Goal: Communication & Community: Answer question/provide support

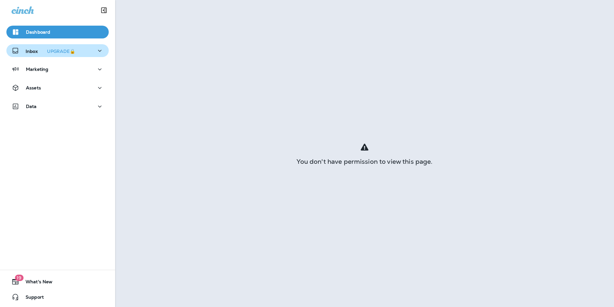
click at [36, 54] on div "Inbox UPGRADE🔒" at bounding box center [45, 51] width 66 height 8
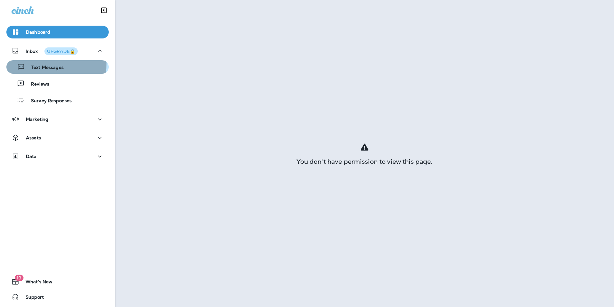
click at [48, 64] on div "Text Messages" at bounding box center [36, 67] width 55 height 10
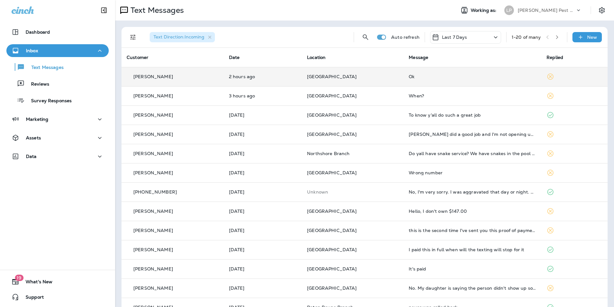
click at [243, 74] on p "2 hours ago" at bounding box center [263, 76] width 68 height 5
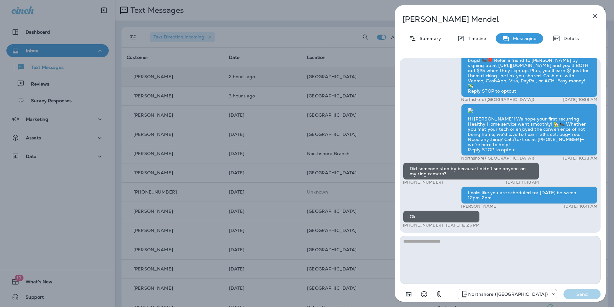
scroll to position [0, 0]
click at [597, 15] on icon "button" at bounding box center [595, 16] width 8 height 8
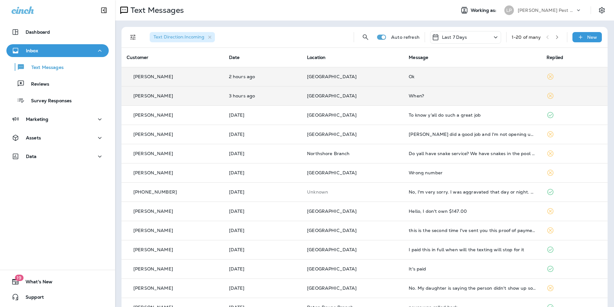
click at [200, 98] on div "[PERSON_NAME]" at bounding box center [173, 95] width 92 height 7
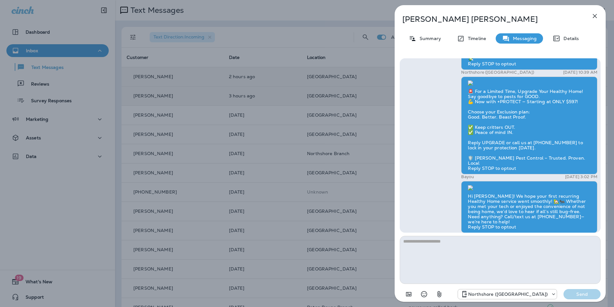
scroll to position [0, 0]
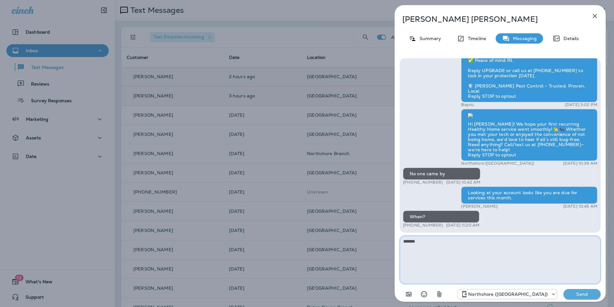
click at [425, 238] on textarea "******" at bounding box center [500, 260] width 201 height 48
drag, startPoint x: 423, startPoint y: 241, endPoint x: 405, endPoint y: 237, distance: 18.7
click at [377, 238] on div "[PERSON_NAME] Summary Timeline Messaging Details Welcome to [PERSON_NAME], We a…" at bounding box center [307, 153] width 614 height 307
type textarea "**********"
click at [585, 294] on p "Send" at bounding box center [582, 294] width 27 height 6
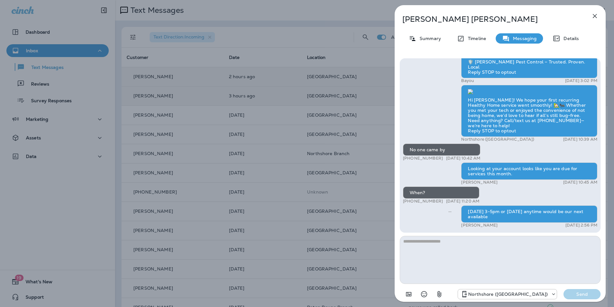
click at [597, 14] on icon "button" at bounding box center [595, 16] width 4 height 4
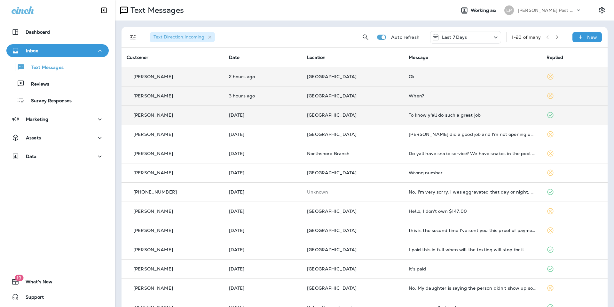
click at [199, 114] on div "[PERSON_NAME]" at bounding box center [173, 115] width 92 height 7
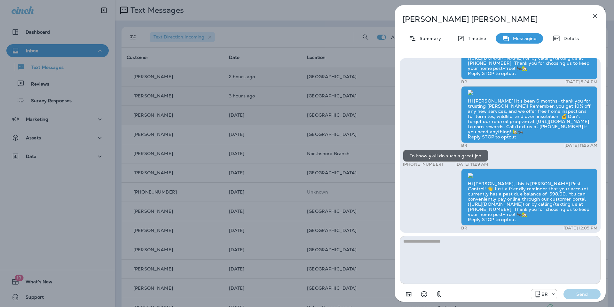
scroll to position [0, 0]
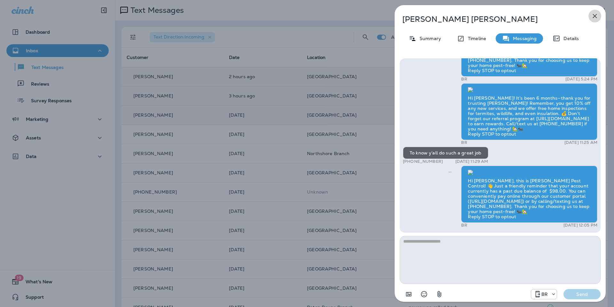
click at [595, 16] on icon "button" at bounding box center [595, 16] width 4 height 4
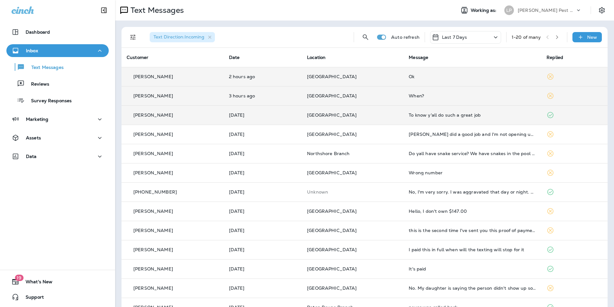
click at [369, 74] on p "[GEOGRAPHIC_DATA]" at bounding box center [353, 76] width 92 height 5
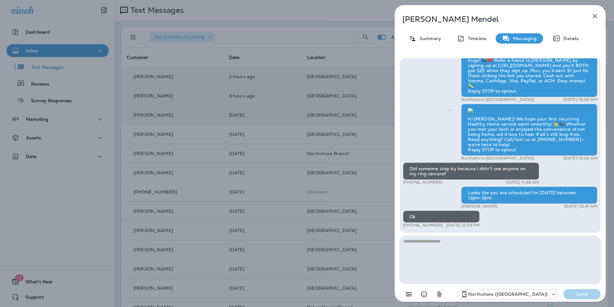
scroll to position [0, 0]
click at [601, 17] on button "button" at bounding box center [595, 16] width 13 height 13
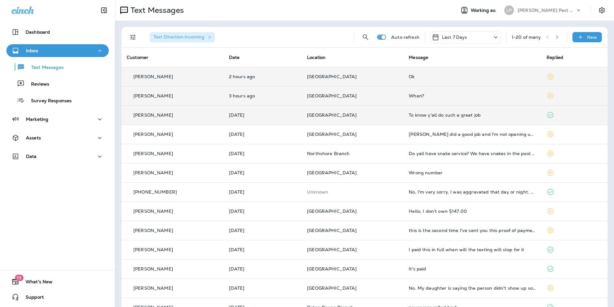
click at [395, 98] on p "[GEOGRAPHIC_DATA]" at bounding box center [353, 95] width 92 height 5
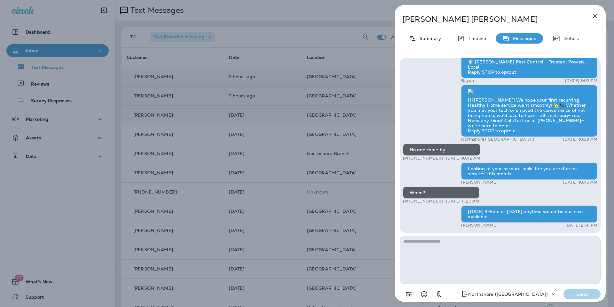
scroll to position [0, 0]
click at [596, 16] on icon "button" at bounding box center [595, 16] width 4 height 4
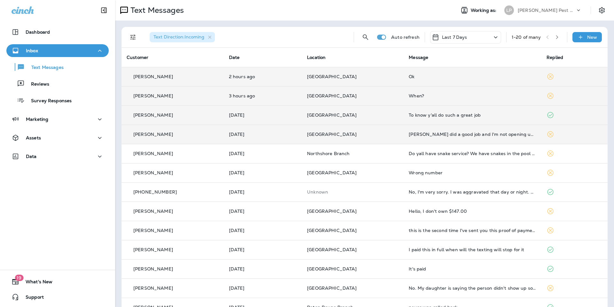
click at [374, 137] on td "[GEOGRAPHIC_DATA]" at bounding box center [353, 133] width 102 height 19
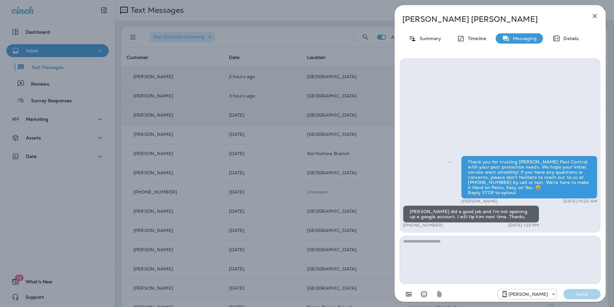
click at [601, 13] on div "[PERSON_NAME] Summary Timeline Messaging Details Thank you for trusting [PERSON…" at bounding box center [500, 155] width 211 height 300
click at [595, 12] on button "button" at bounding box center [595, 16] width 13 height 13
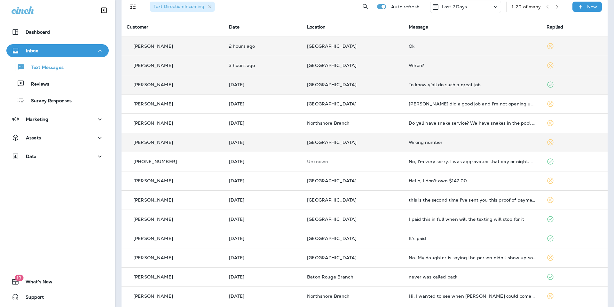
scroll to position [44, 0]
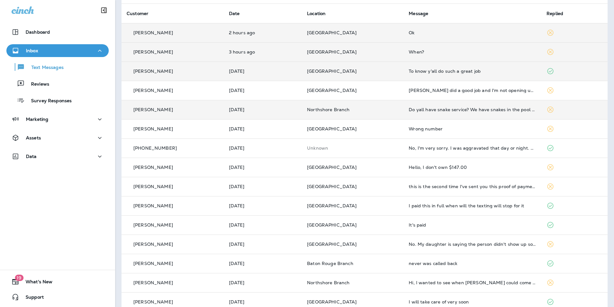
click at [409, 109] on div "Do yall have snake service? We have snakes in the pool 😱" at bounding box center [473, 109] width 128 height 5
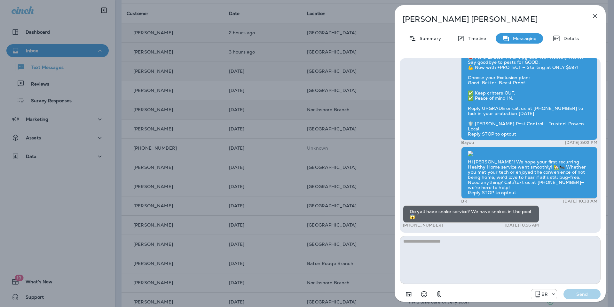
scroll to position [0, 0]
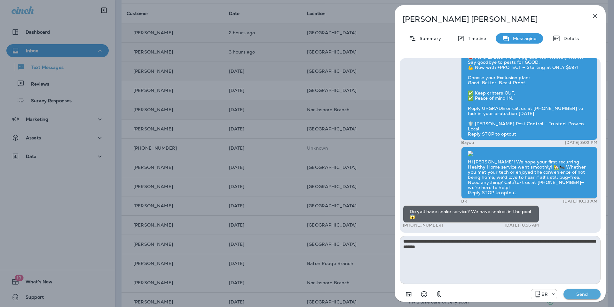
type textarea "**********"
click at [582, 292] on p "Send" at bounding box center [582, 294] width 27 height 6
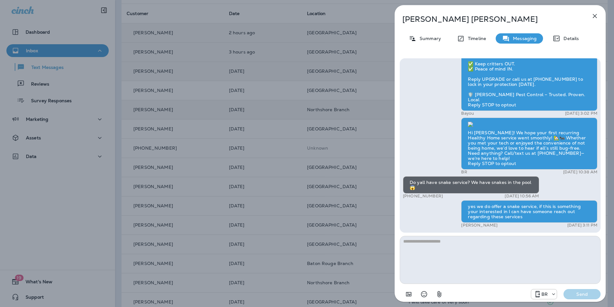
click at [595, 15] on icon "button" at bounding box center [595, 16] width 4 height 4
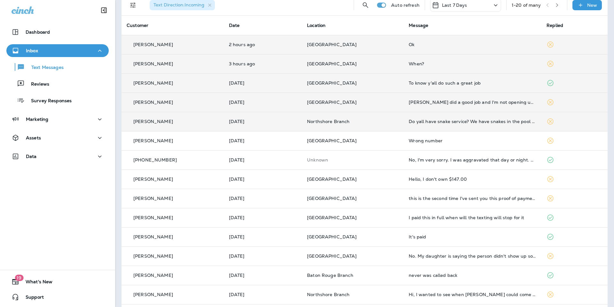
scroll to position [26, 0]
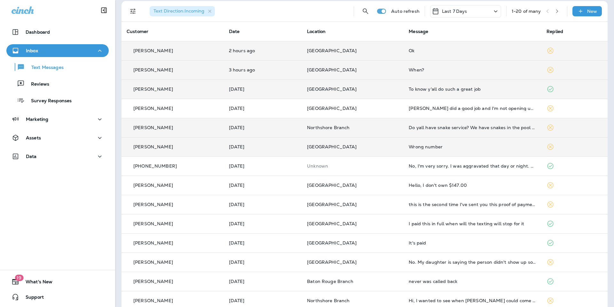
click at [345, 144] on span "[GEOGRAPHIC_DATA]" at bounding box center [332, 147] width 50 height 6
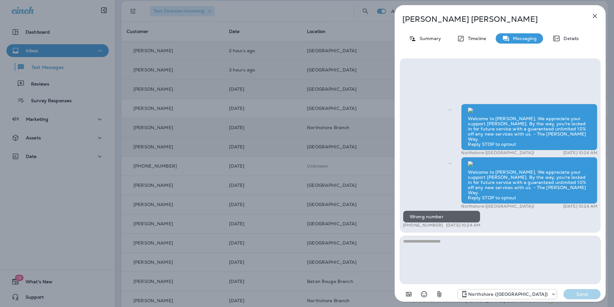
scroll to position [0, 0]
click at [593, 11] on button "button" at bounding box center [595, 16] width 13 height 13
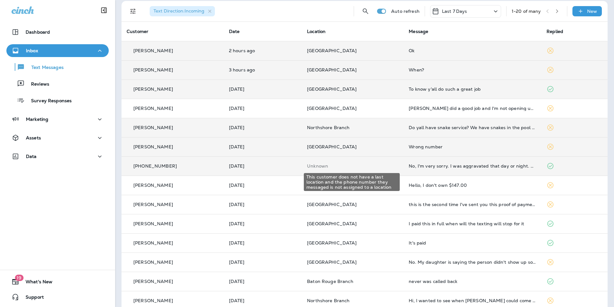
click at [384, 168] on div "This customer does not have a last location and the phone number they messaged …" at bounding box center [351, 179] width 97 height 23
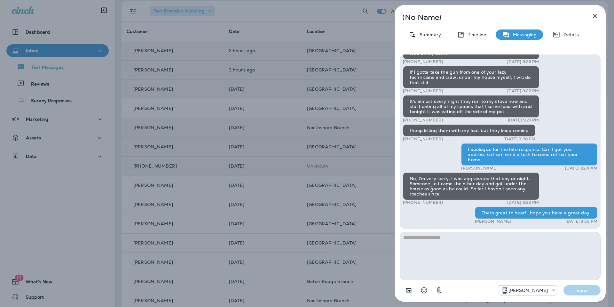
click at [599, 15] on button "button" at bounding box center [595, 16] width 13 height 13
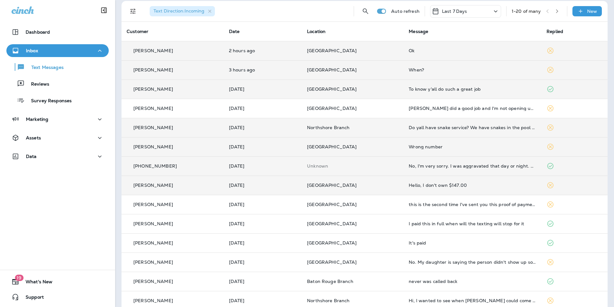
click at [419, 184] on div "Hello, I don't own $147.00" at bounding box center [473, 184] width 128 height 5
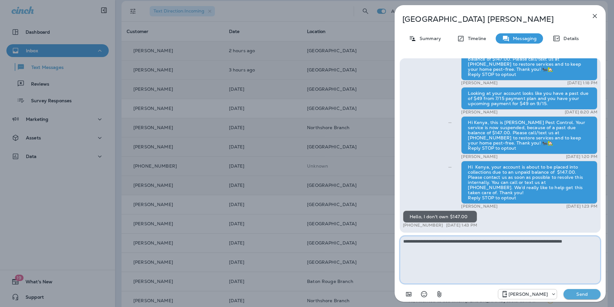
click at [443, 250] on textarea "**********" at bounding box center [500, 260] width 201 height 48
type textarea "**********"
click at [590, 295] on p "Send" at bounding box center [582, 294] width 27 height 6
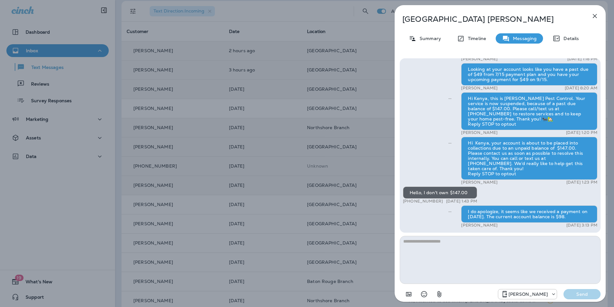
click at [598, 16] on icon "button" at bounding box center [595, 16] width 8 height 8
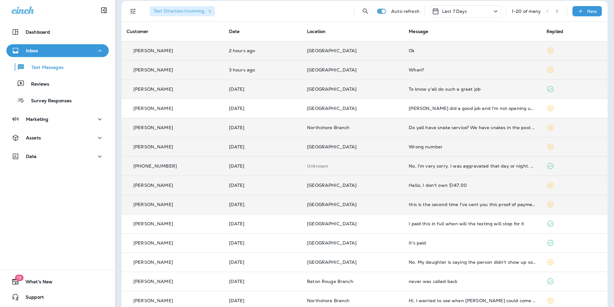
click at [434, 203] on div "this is the second time I've sent you this proof of payment." at bounding box center [473, 204] width 128 height 5
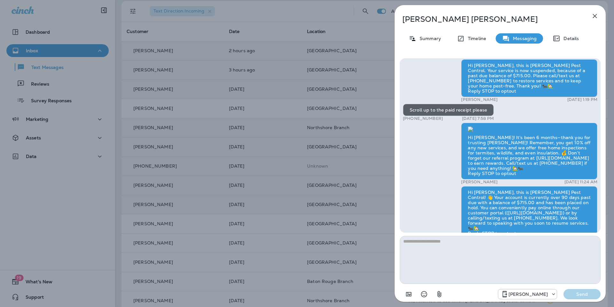
scroll to position [0, 0]
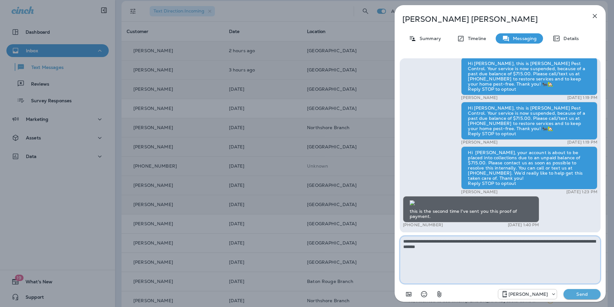
click at [449, 240] on textarea "**********" at bounding box center [500, 260] width 201 height 48
type textarea "**********"
click at [581, 293] on p "Send" at bounding box center [582, 294] width 27 height 6
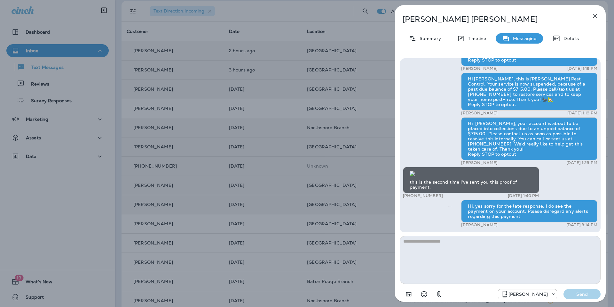
click at [596, 17] on icon "button" at bounding box center [595, 16] width 4 height 4
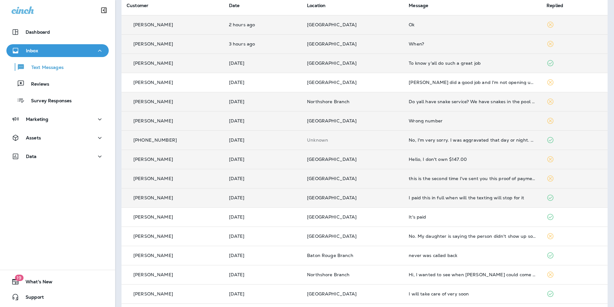
scroll to position [53, 0]
click at [448, 200] on td "I paid this in full when will the texting will stop for it" at bounding box center [473, 196] width 138 height 19
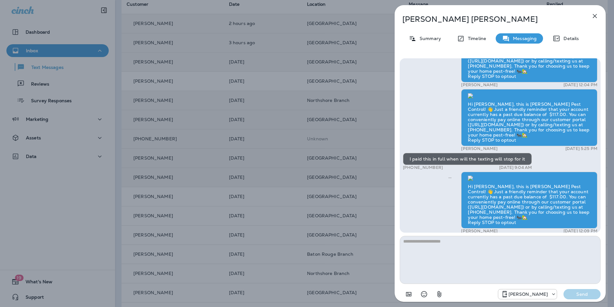
scroll to position [-131, 0]
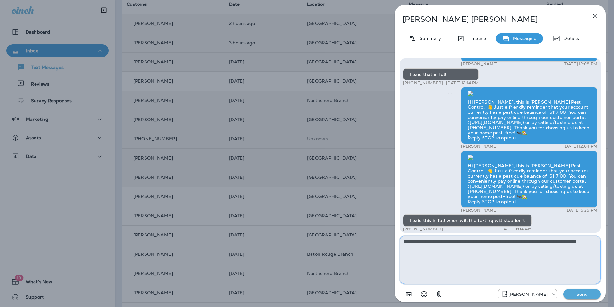
type textarea "**********"
click at [588, 289] on button "Send" at bounding box center [582, 294] width 37 height 10
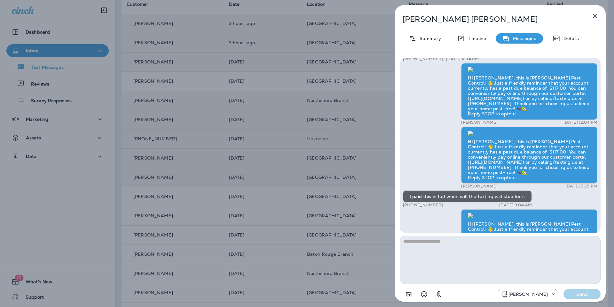
scroll to position [0, 0]
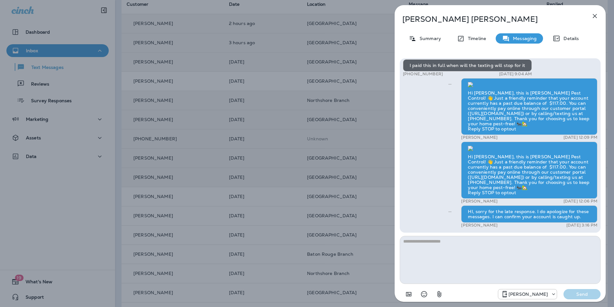
click at [596, 16] on icon "button" at bounding box center [595, 16] width 4 height 4
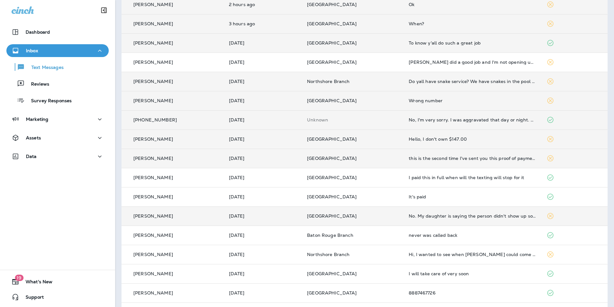
scroll to position [87, 0]
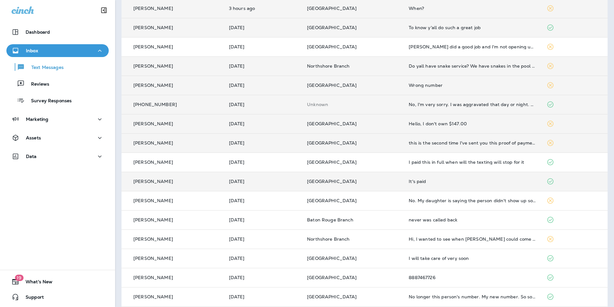
click at [214, 175] on td "[PERSON_NAME]" at bounding box center [173, 181] width 102 height 19
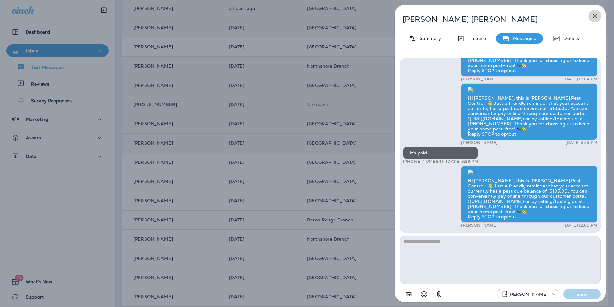
click at [593, 21] on button "button" at bounding box center [595, 16] width 13 height 13
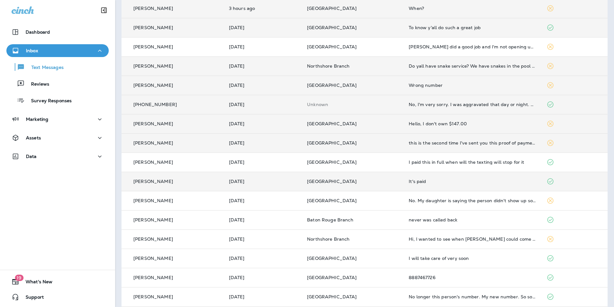
click at [418, 184] on td "It's paid" at bounding box center [473, 181] width 138 height 19
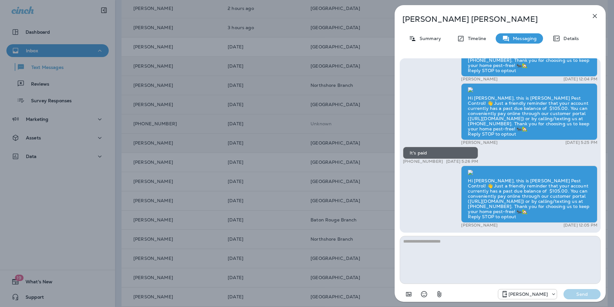
click at [596, 14] on icon "button" at bounding box center [595, 16] width 8 height 8
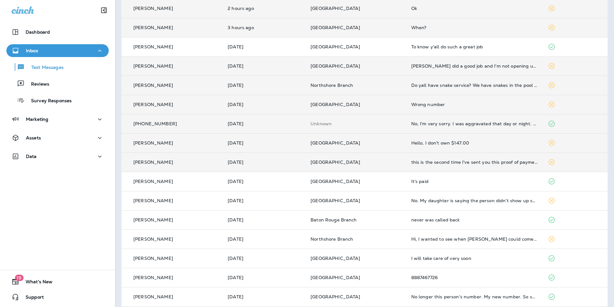
click at [424, 158] on td "this is the second time I've sent you this proof of payment." at bounding box center [474, 161] width 137 height 19
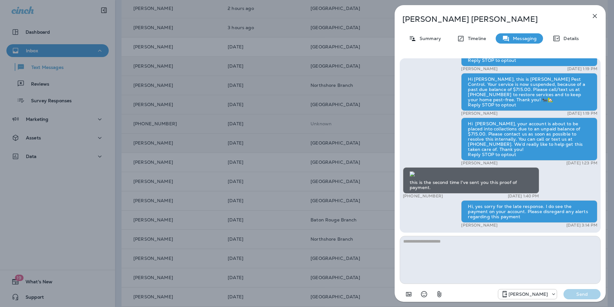
scroll to position [0, 0]
drag, startPoint x: 466, startPoint y: 206, endPoint x: 514, endPoint y: 220, distance: 49.5
click at [514, 220] on div "Hi, yes sorry for the late response. I do see the payment on your account. Plea…" at bounding box center [529, 211] width 136 height 22
copy div "Hi, yes sorry for the late response. I do see the payment on your account. Plea…"
drag, startPoint x: 490, startPoint y: 207, endPoint x: 343, endPoint y: 165, distance: 152.7
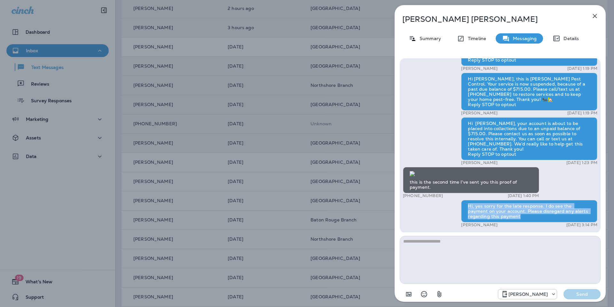
click at [326, 179] on div "[PERSON_NAME] Summary Timeline Messaging Details Thank you for reaching out to …" at bounding box center [307, 153] width 614 height 307
click at [592, 17] on icon "button" at bounding box center [595, 16] width 8 height 8
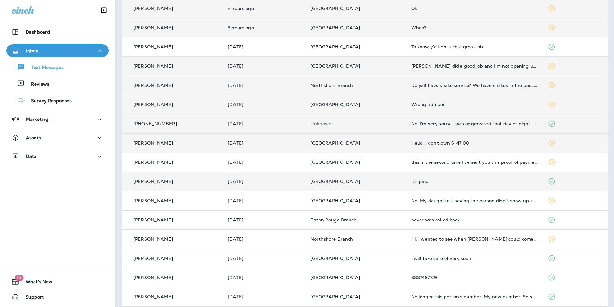
click at [406, 185] on td "It's paid" at bounding box center [474, 181] width 137 height 19
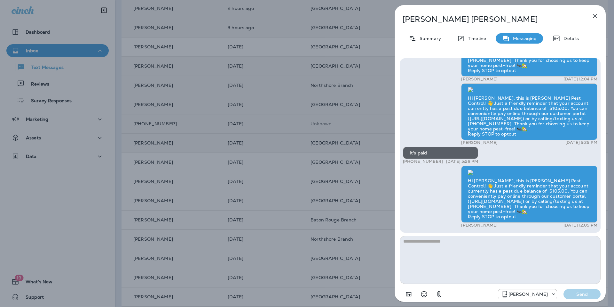
click at [444, 249] on textarea at bounding box center [500, 260] width 201 height 48
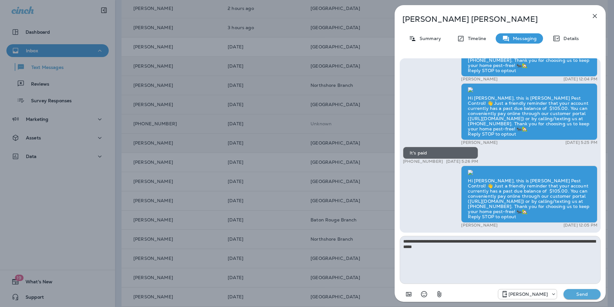
type textarea "**********"
drag, startPoint x: 581, startPoint y: 298, endPoint x: 577, endPoint y: 298, distance: 4.8
click at [581, 298] on button "Send" at bounding box center [582, 294] width 37 height 10
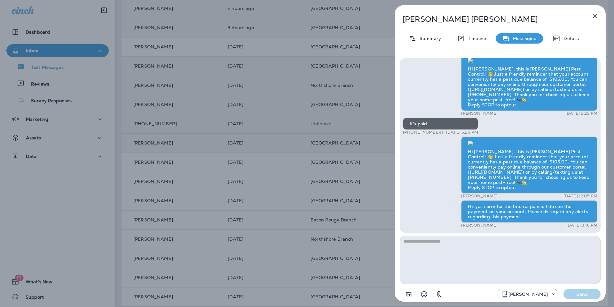
click at [593, 14] on icon "button" at bounding box center [595, 16] width 8 height 8
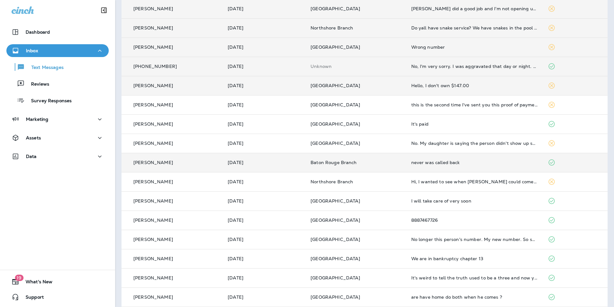
scroll to position [151, 0]
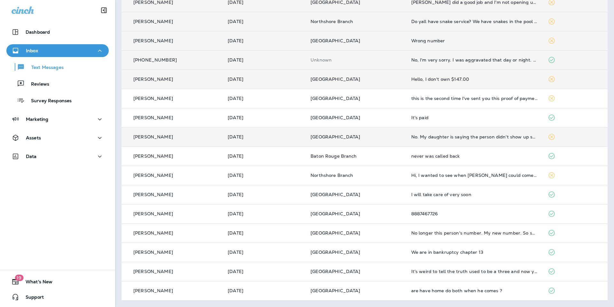
click at [450, 140] on td "No. My daughter is saying the person didn't show up so she could unlock the doo…" at bounding box center [474, 136] width 137 height 19
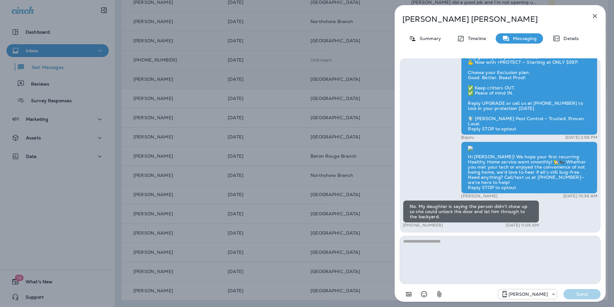
scroll to position [0, 0]
click at [573, 243] on textarea "**********" at bounding box center [500, 260] width 201 height 48
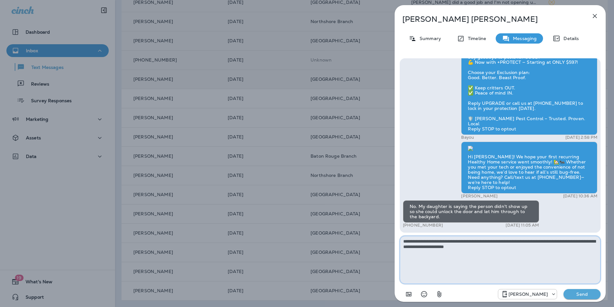
type textarea "**********"
click at [581, 299] on button "Send" at bounding box center [582, 294] width 37 height 10
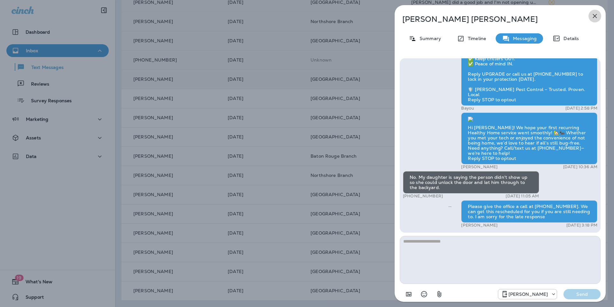
click at [596, 14] on icon "button" at bounding box center [595, 16] width 4 height 4
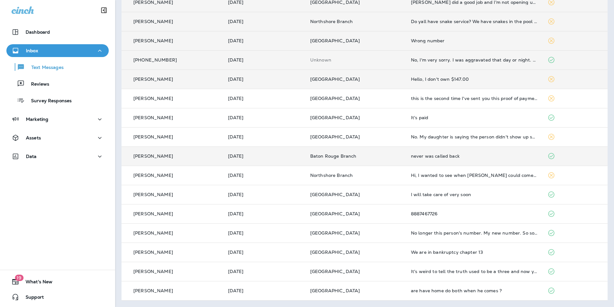
click at [424, 159] on td "never was called back" at bounding box center [474, 155] width 137 height 19
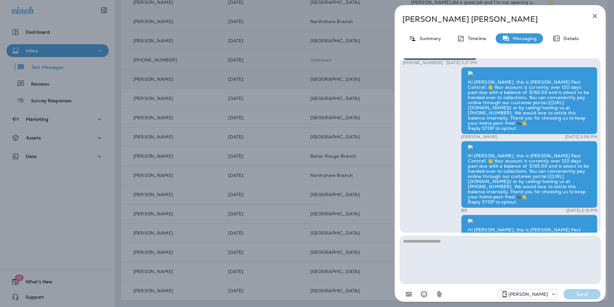
scroll to position [0, 0]
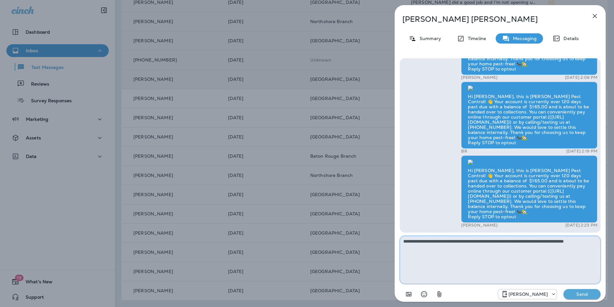
type textarea "**********"
click at [585, 297] on button "Send" at bounding box center [582, 294] width 37 height 10
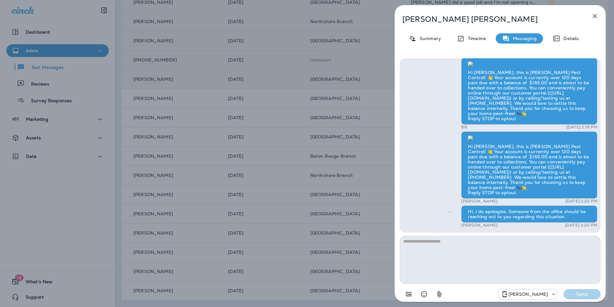
click at [596, 16] on icon "button" at bounding box center [595, 16] width 8 height 8
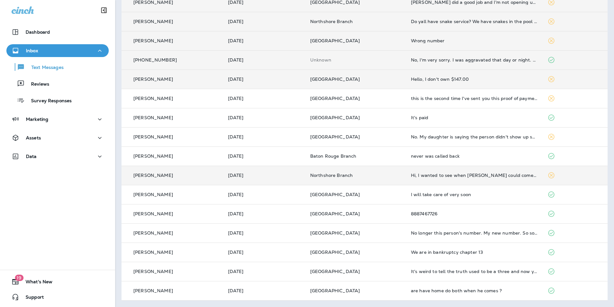
click at [407, 173] on td "Hi, I wanted to see when [PERSON_NAME] could come out, we're in [GEOGRAPHIC_DAT…" at bounding box center [474, 174] width 137 height 19
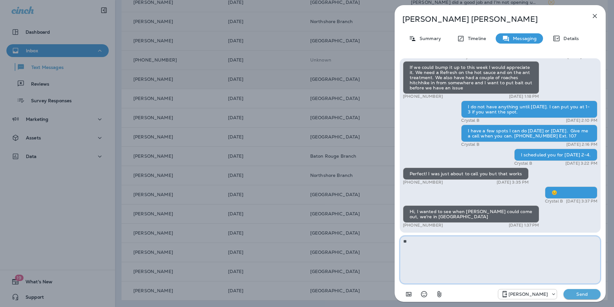
type textarea "*"
type textarea "**********"
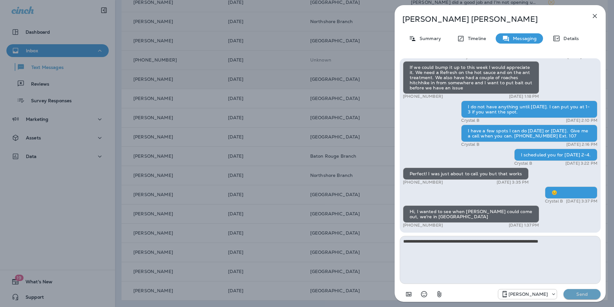
click at [581, 295] on p "Send" at bounding box center [582, 294] width 27 height 6
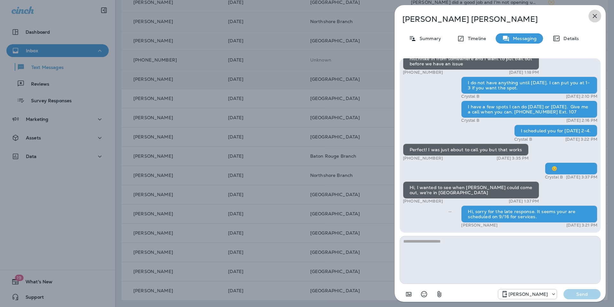
click at [594, 13] on icon "button" at bounding box center [595, 16] width 8 height 8
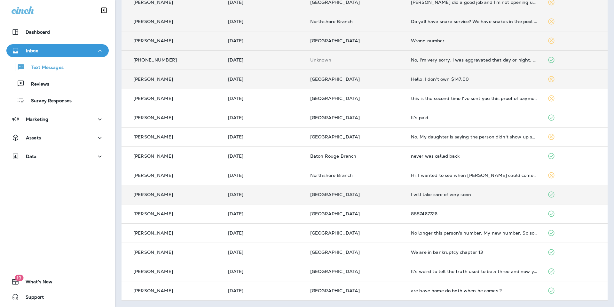
click at [420, 196] on div "I will take care of very soon" at bounding box center [474, 194] width 127 height 5
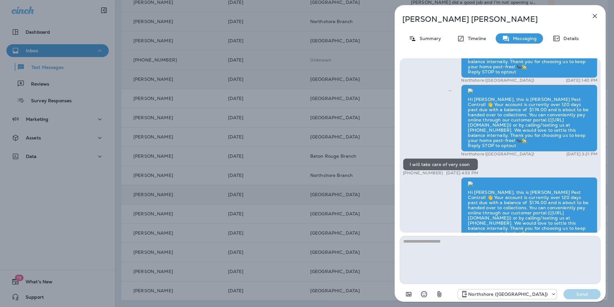
scroll to position [0, 0]
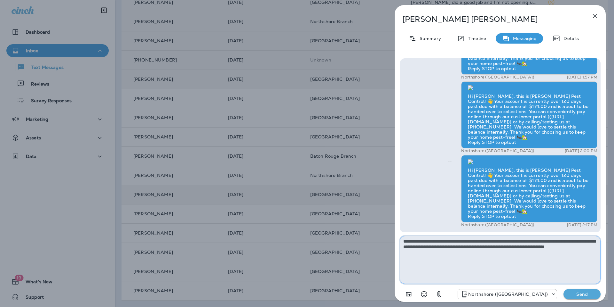
click at [435, 242] on textarea "**********" at bounding box center [500, 260] width 201 height 48
click at [416, 255] on textarea "**********" at bounding box center [500, 260] width 201 height 48
click at [416, 252] on textarea "**********" at bounding box center [500, 260] width 201 height 48
type textarea "**********"
click at [581, 295] on p "Send" at bounding box center [582, 294] width 27 height 6
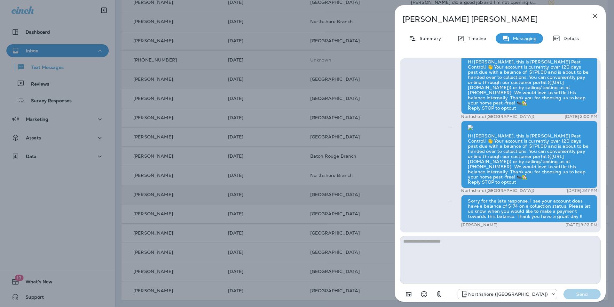
click at [596, 12] on icon "button" at bounding box center [595, 16] width 8 height 8
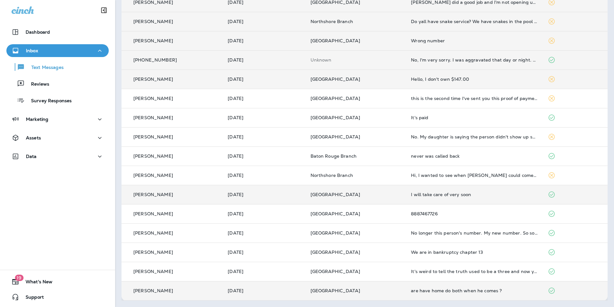
click at [399, 287] on td "[GEOGRAPHIC_DATA]" at bounding box center [356, 290] width 101 height 19
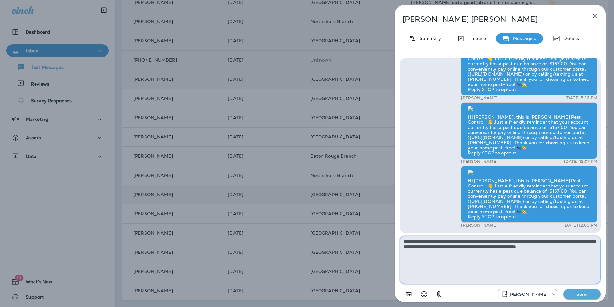
click at [586, 247] on textarea "**********" at bounding box center [500, 260] width 201 height 48
click at [573, 254] on textarea "**********" at bounding box center [500, 260] width 201 height 48
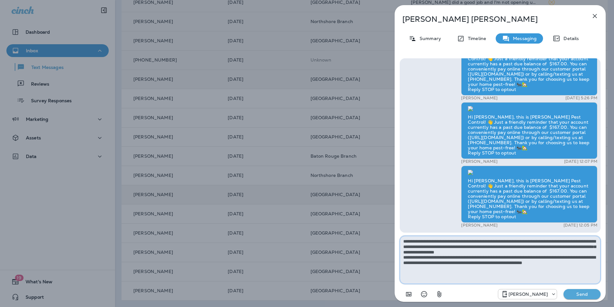
type textarea "**********"
click at [570, 291] on p "Send" at bounding box center [582, 294] width 27 height 6
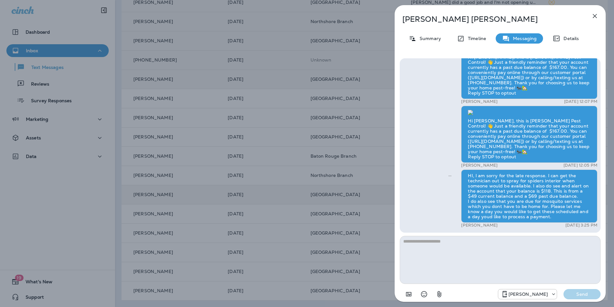
click at [593, 15] on icon "button" at bounding box center [595, 16] width 8 height 8
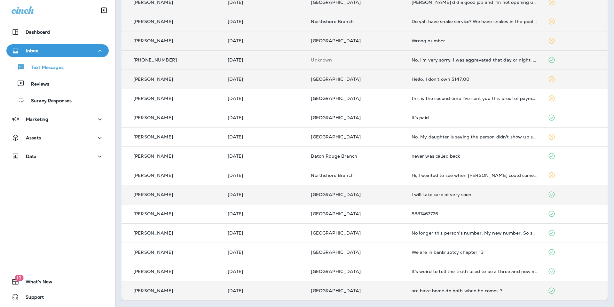
click at [369, 290] on p "[GEOGRAPHIC_DATA]" at bounding box center [356, 290] width 90 height 5
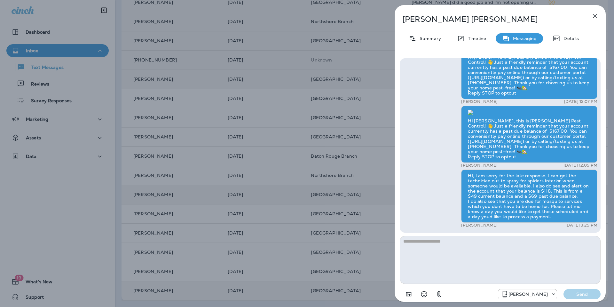
click at [597, 12] on icon "button" at bounding box center [595, 16] width 8 height 8
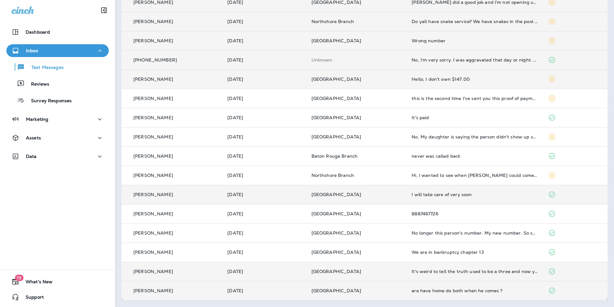
click at [437, 267] on td "It's weird to tell the truth used to be a three and now you're 250" at bounding box center [475, 270] width 136 height 19
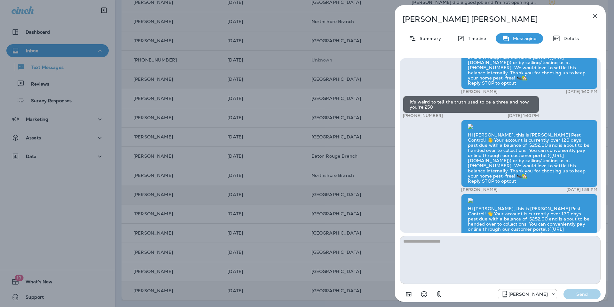
scroll to position [-201, 0]
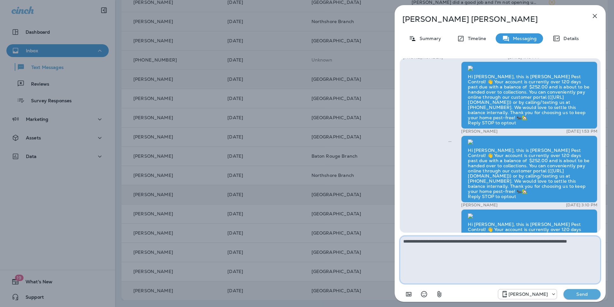
click at [564, 244] on textarea "**********" at bounding box center [500, 260] width 201 height 48
click at [571, 241] on textarea "**********" at bounding box center [500, 260] width 201 height 48
click at [564, 241] on textarea "**********" at bounding box center [500, 260] width 201 height 48
click at [421, 249] on textarea "**********" at bounding box center [500, 260] width 201 height 48
type textarea "**********"
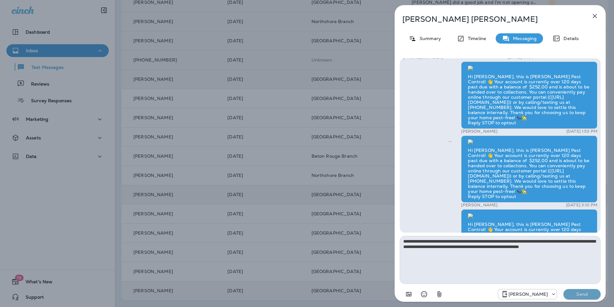
click at [579, 292] on p "Send" at bounding box center [582, 294] width 27 height 6
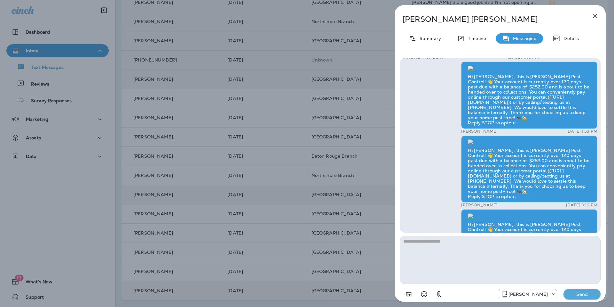
scroll to position [-236, 0]
click at [594, 13] on icon "button" at bounding box center [595, 16] width 8 height 8
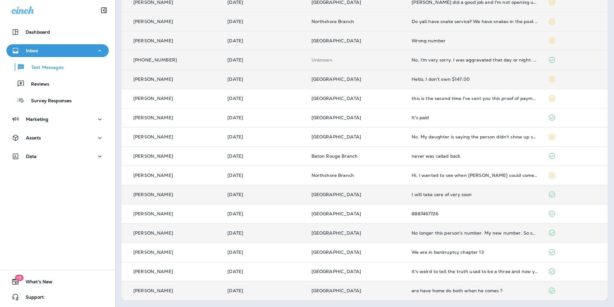
click at [484, 233] on div "No longer this person's number. My new number. So sorry" at bounding box center [475, 232] width 126 height 5
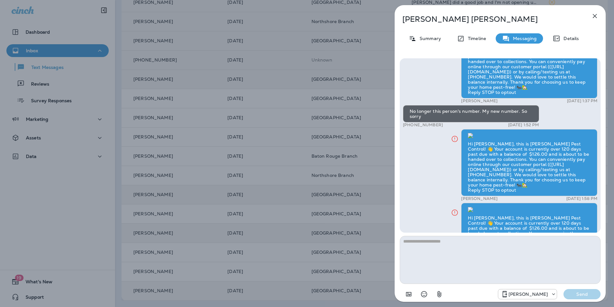
scroll to position [-55, 0]
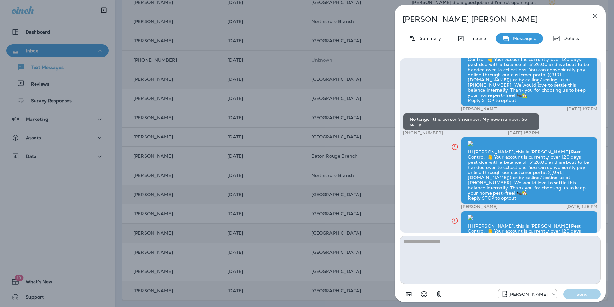
click at [592, 14] on icon "button" at bounding box center [595, 16] width 8 height 8
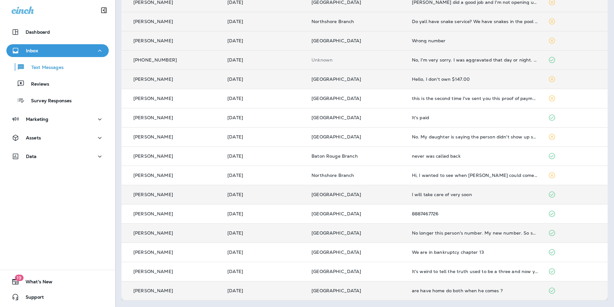
click at [399, 195] on td "[GEOGRAPHIC_DATA]" at bounding box center [357, 194] width 100 height 19
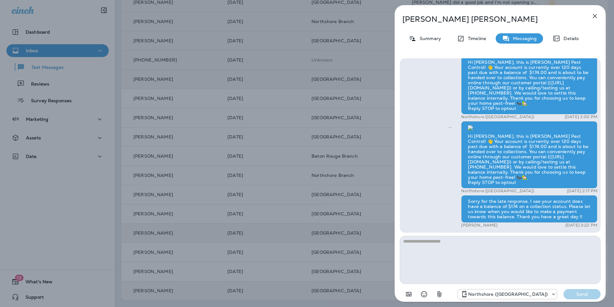
scroll to position [0, 0]
click at [593, 15] on icon "button" at bounding box center [595, 16] width 8 height 8
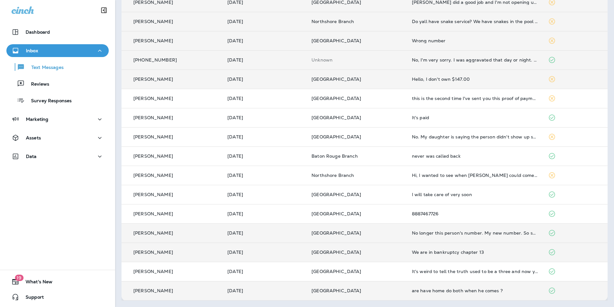
click at [432, 252] on div "We are in bankruptcy chapter 13" at bounding box center [475, 251] width 126 height 5
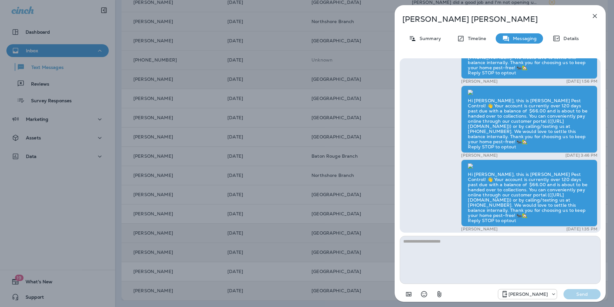
scroll to position [-439, 0]
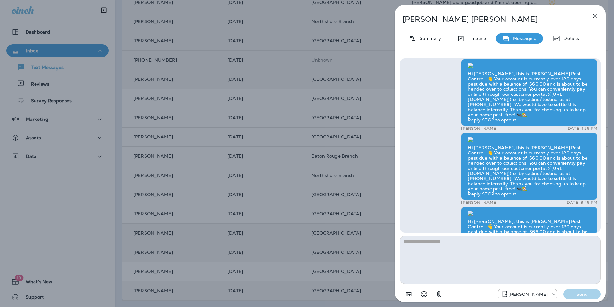
click at [595, 13] on icon "button" at bounding box center [595, 16] width 8 height 8
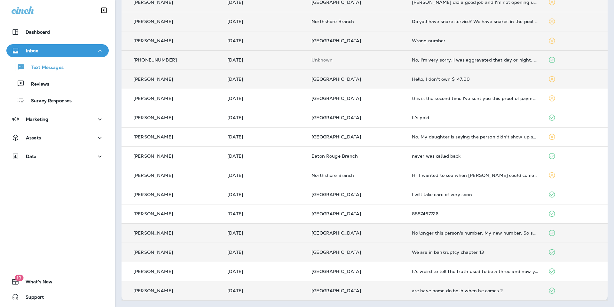
click at [413, 288] on div "are have home do both when he comes ?" at bounding box center [475, 290] width 126 height 5
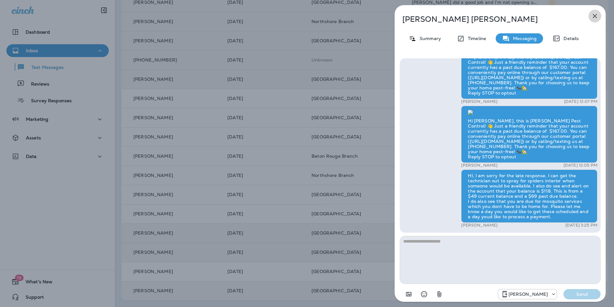
click at [599, 16] on button "button" at bounding box center [595, 16] width 13 height 13
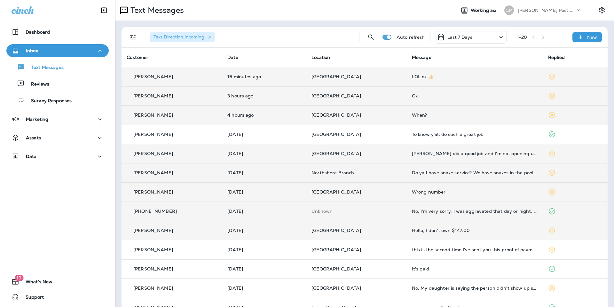
click at [338, 79] on td "[GEOGRAPHIC_DATA]" at bounding box center [357, 76] width 100 height 19
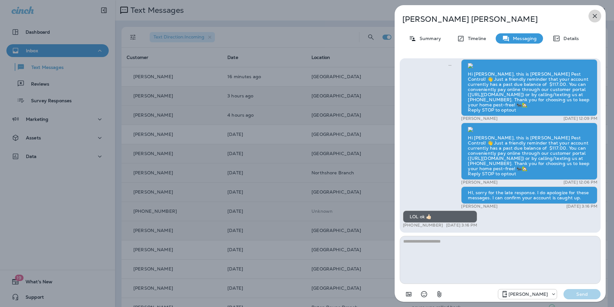
click at [600, 13] on button "button" at bounding box center [595, 16] width 13 height 13
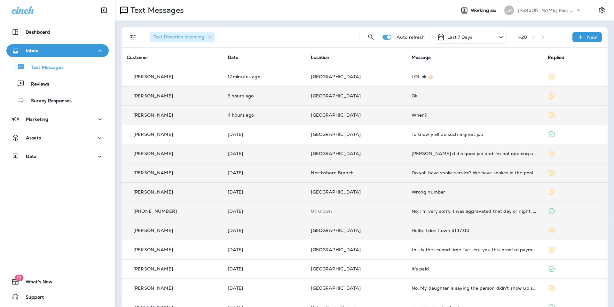
click at [385, 94] on p "[GEOGRAPHIC_DATA]" at bounding box center [356, 95] width 90 height 5
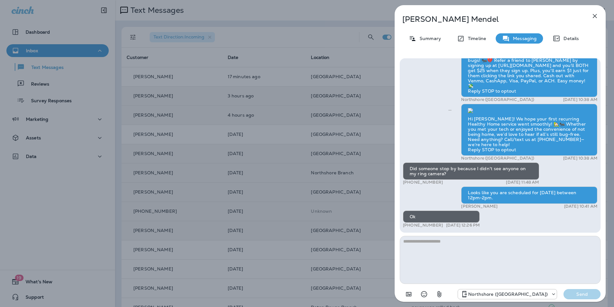
scroll to position [0, 0]
drag, startPoint x: 597, startPoint y: 16, endPoint x: 592, endPoint y: 15, distance: 5.2
click at [597, 16] on icon "button" at bounding box center [595, 16] width 8 height 8
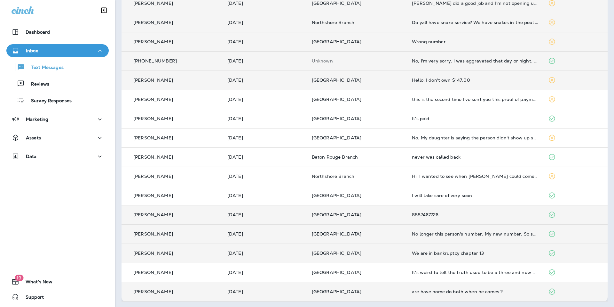
scroll to position [151, 0]
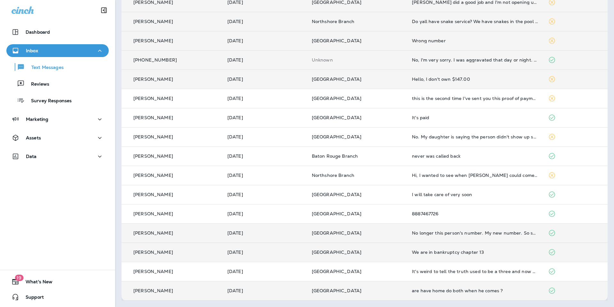
click at [399, 290] on td "[GEOGRAPHIC_DATA]" at bounding box center [357, 290] width 100 height 19
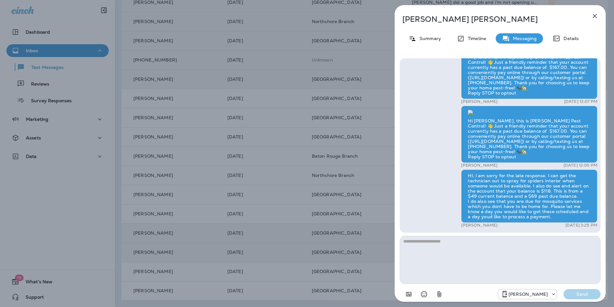
click at [594, 17] on icon "button" at bounding box center [595, 16] width 4 height 4
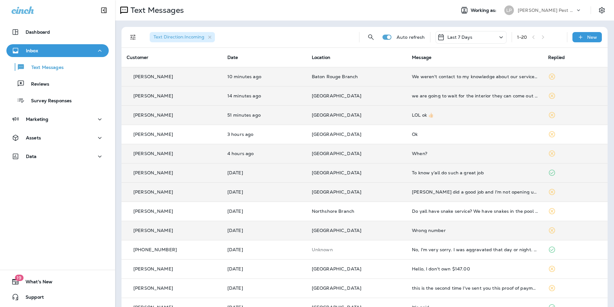
click at [376, 83] on td "Baton Rouge Branch" at bounding box center [357, 76] width 100 height 19
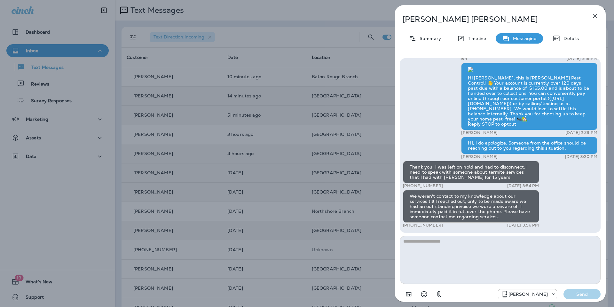
scroll to position [0, 0]
click at [450, 246] on textarea at bounding box center [500, 260] width 201 height 48
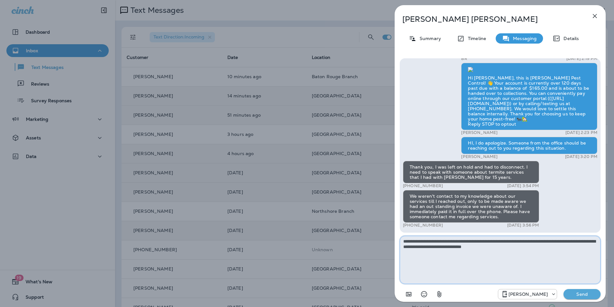
type textarea "**********"
click at [582, 297] on button "Send" at bounding box center [582, 294] width 37 height 10
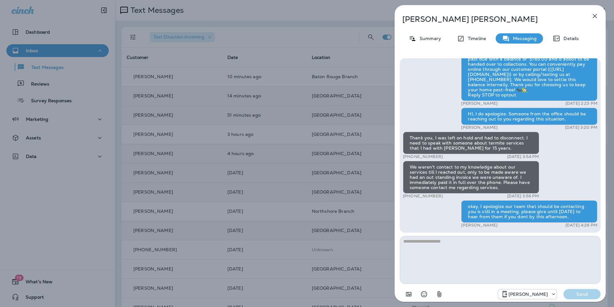
click at [597, 17] on icon "button" at bounding box center [595, 16] width 8 height 8
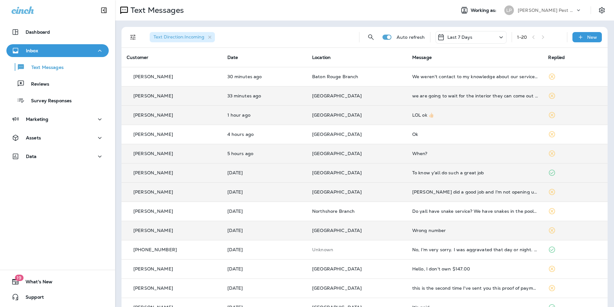
click at [437, 99] on td "we are going to wait for the interior they can come out for my mosquitos he was…" at bounding box center [475, 95] width 136 height 19
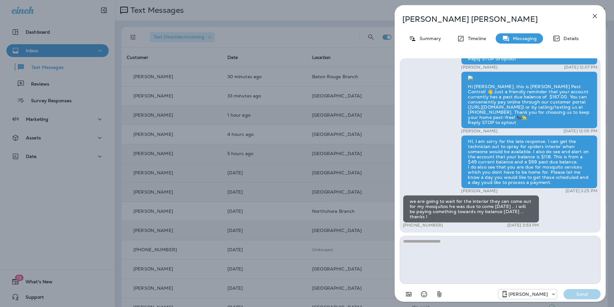
scroll to position [-1, 0]
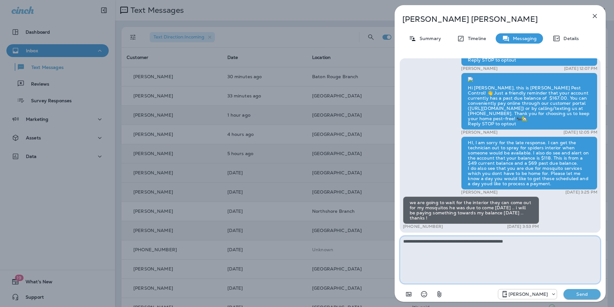
type textarea "**********"
click at [589, 297] on button "Send" at bounding box center [582, 294] width 37 height 10
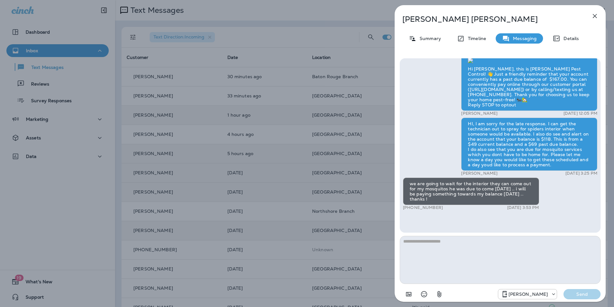
scroll to position [-25, 0]
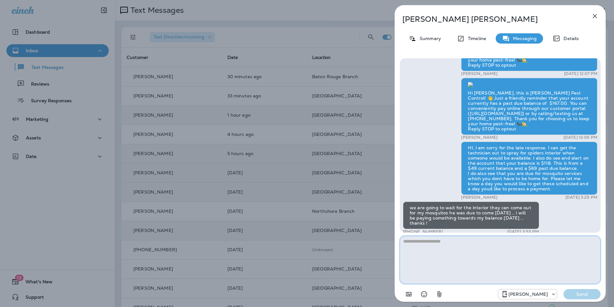
click at [453, 251] on textarea at bounding box center [500, 260] width 201 height 48
type textarea "**********"
click at [581, 292] on p "Send" at bounding box center [582, 294] width 27 height 6
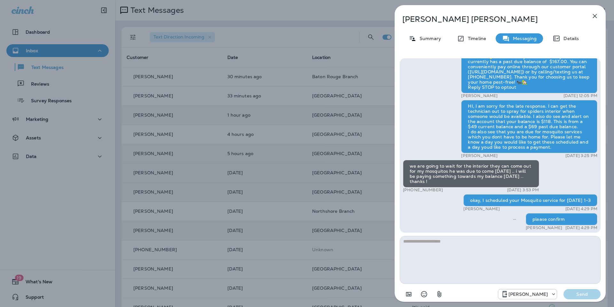
scroll to position [0, 0]
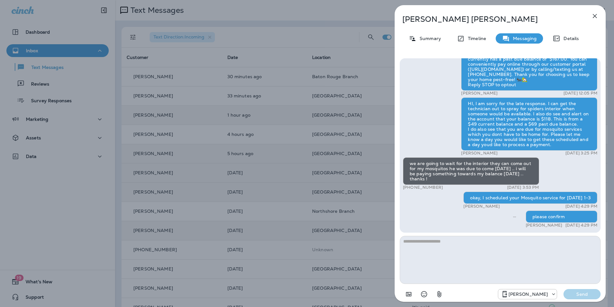
click at [595, 16] on icon "button" at bounding box center [595, 16] width 4 height 4
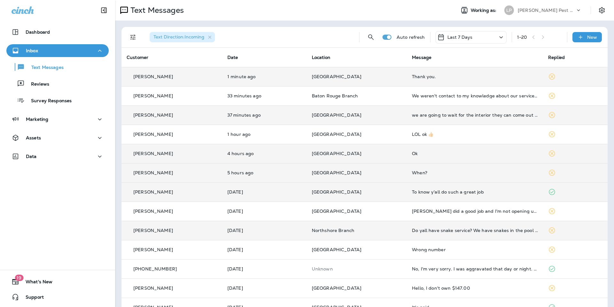
click at [395, 77] on p "[GEOGRAPHIC_DATA]" at bounding box center [357, 76] width 90 height 5
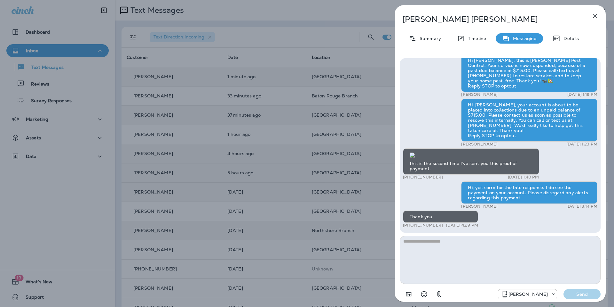
scroll to position [0, 0]
click at [597, 14] on icon "button" at bounding box center [595, 16] width 4 height 4
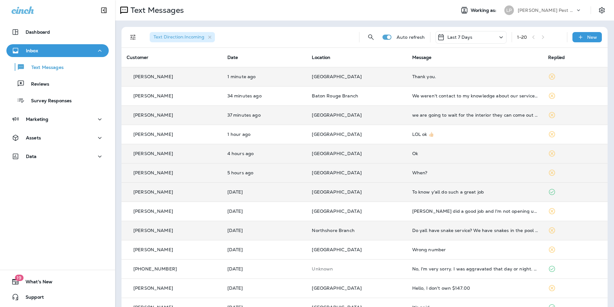
click at [397, 95] on p "Baton Rouge Branch" at bounding box center [357, 95] width 90 height 5
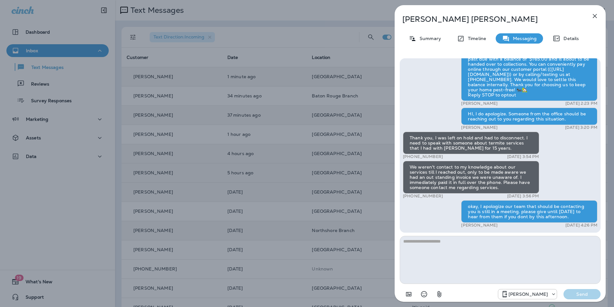
scroll to position [0, 0]
click at [591, 14] on icon "button" at bounding box center [595, 16] width 8 height 8
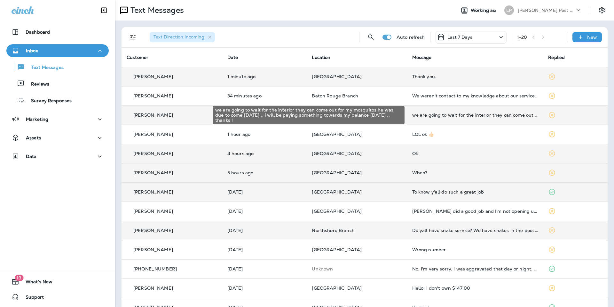
click at [467, 116] on div "we are going to wait for the interior they can come out for my mosquitos he was…" at bounding box center [475, 114] width 126 height 5
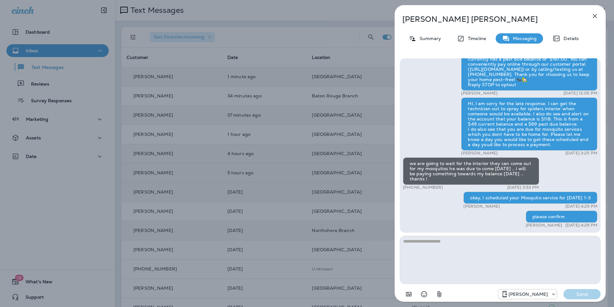
click at [592, 16] on icon "button" at bounding box center [595, 16] width 8 height 8
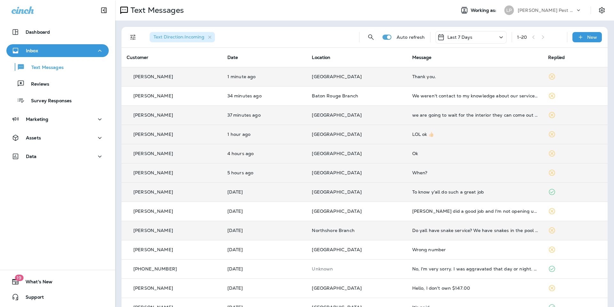
click at [433, 135] on div "LOL ok 👍🏻" at bounding box center [475, 134] width 126 height 5
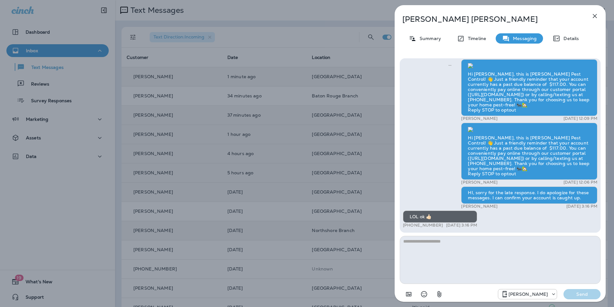
click at [592, 15] on icon "button" at bounding box center [595, 16] width 8 height 8
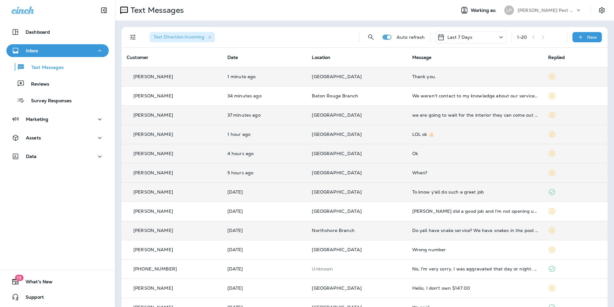
click at [422, 155] on div "Ok" at bounding box center [475, 153] width 126 height 5
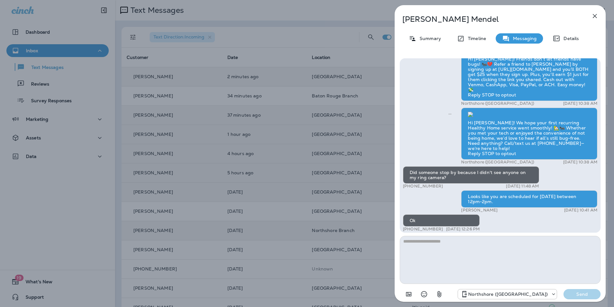
scroll to position [0, 0]
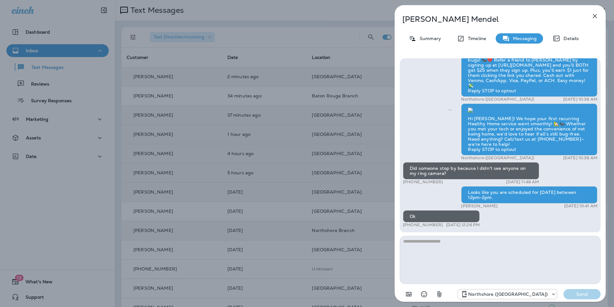
click at [590, 13] on button "button" at bounding box center [595, 16] width 13 height 13
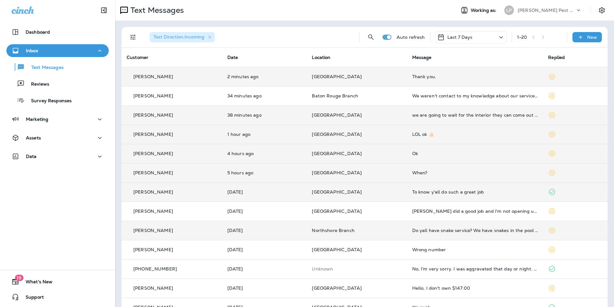
scroll to position [151, 0]
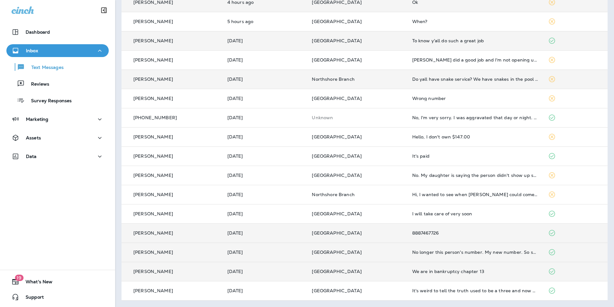
click at [431, 273] on div "We are in bankruptcy chapter 13" at bounding box center [475, 270] width 126 height 5
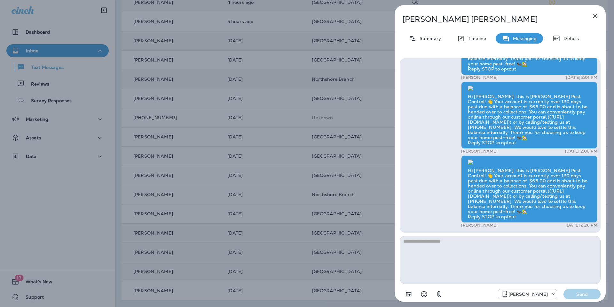
scroll to position [-63, 0]
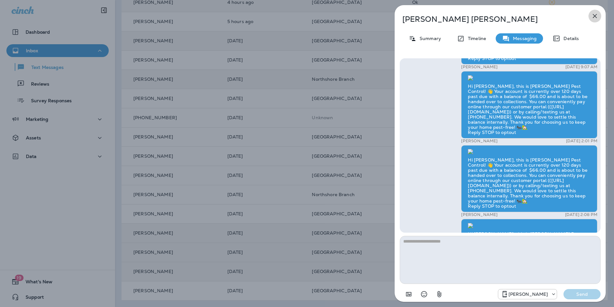
click at [596, 14] on icon "button" at bounding box center [595, 16] width 8 height 8
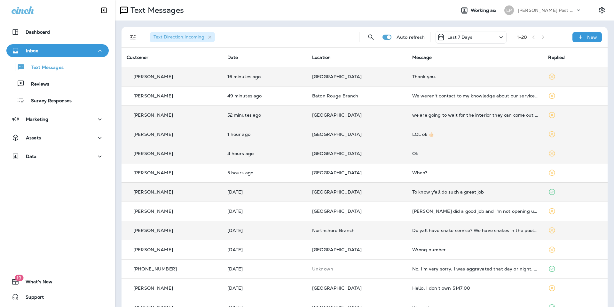
click at [247, 69] on td "16 minutes ago" at bounding box center [264, 76] width 85 height 19
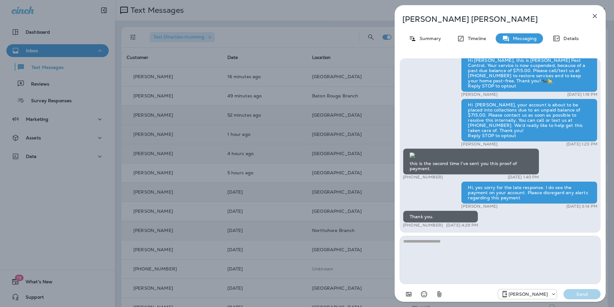
scroll to position [0, 0]
click at [594, 17] on icon "button" at bounding box center [595, 16] width 8 height 8
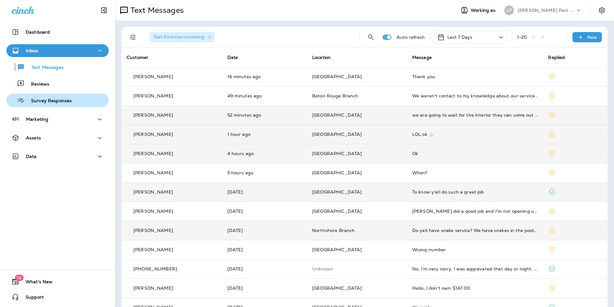
click at [46, 102] on p "Survey Responses" at bounding box center [48, 101] width 47 height 6
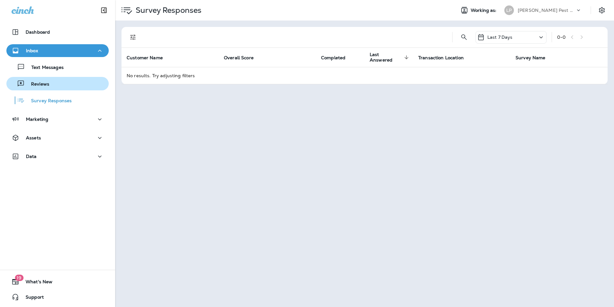
click at [36, 83] on p "Reviews" at bounding box center [37, 84] width 25 height 6
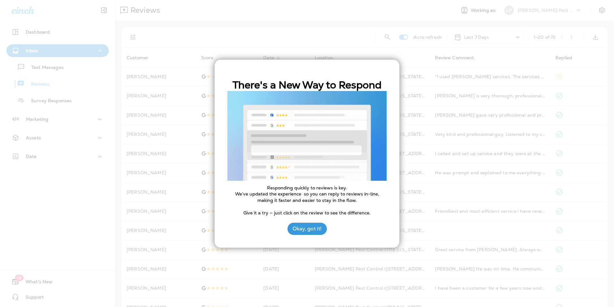
click at [193, 145] on div at bounding box center [307, 153] width 614 height 307
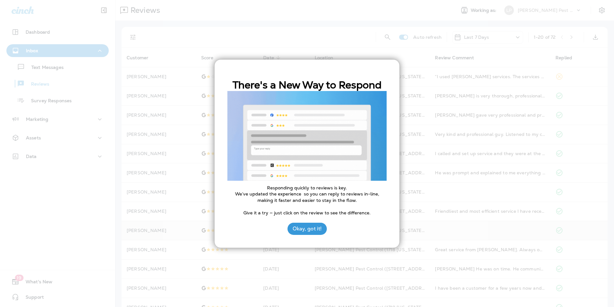
drag, startPoint x: 307, startPoint y: 230, endPoint x: 329, endPoint y: 234, distance: 22.5
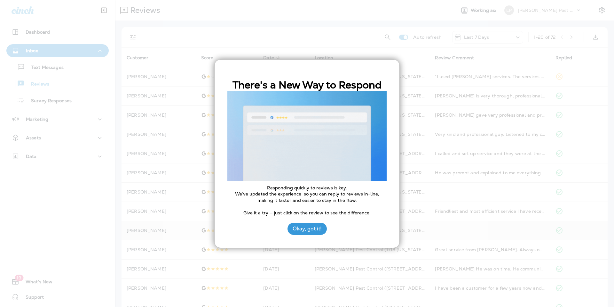
click at [306, 230] on button "Okay, got it!" at bounding box center [307, 228] width 39 height 12
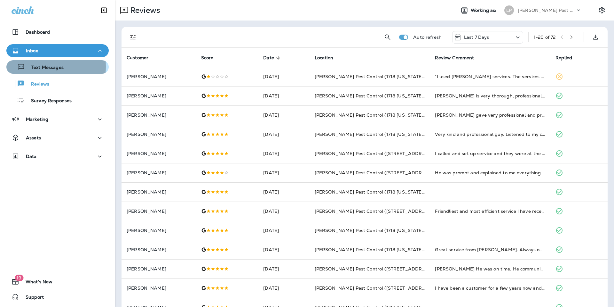
click at [39, 67] on p "Text Messages" at bounding box center [44, 68] width 39 height 6
